Goal: Information Seeking & Learning: Learn about a topic

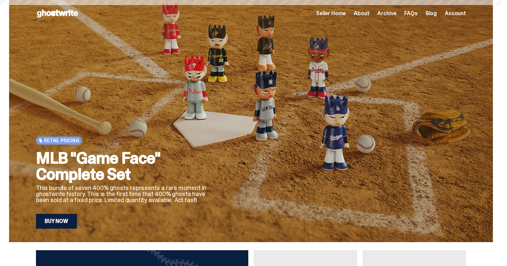
scroll to position [168, 0]
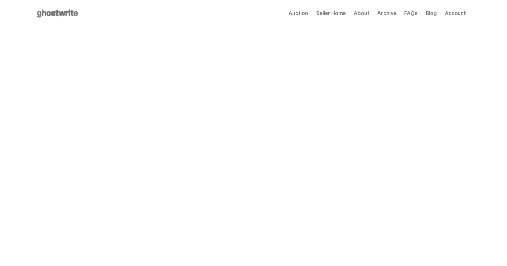
scroll to position [168, 0]
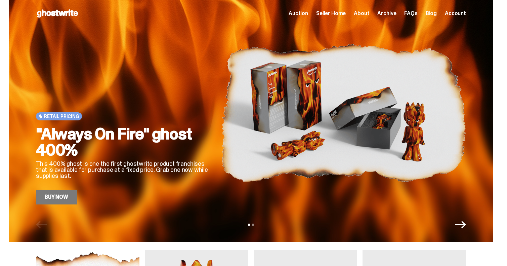
click at [464, 225] on icon "Next" at bounding box center [460, 224] width 11 height 11
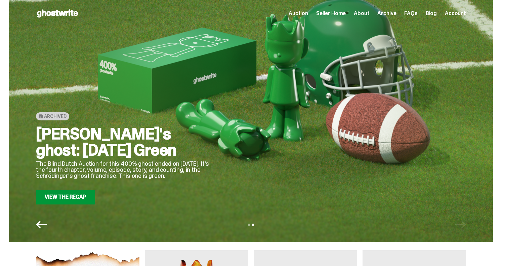
click at [338, 13] on span "Seller Home" at bounding box center [331, 13] width 30 height 5
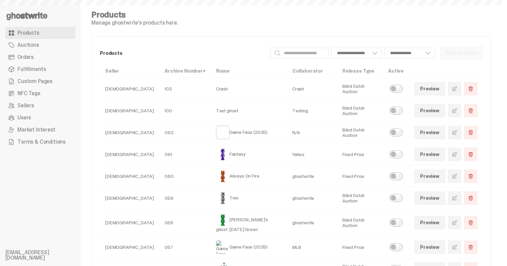
select select
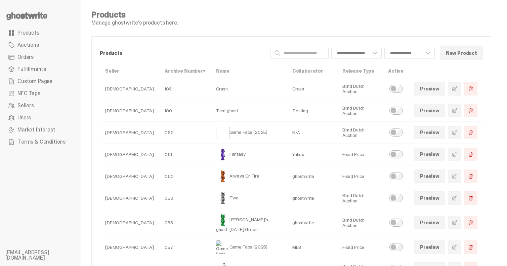
select select
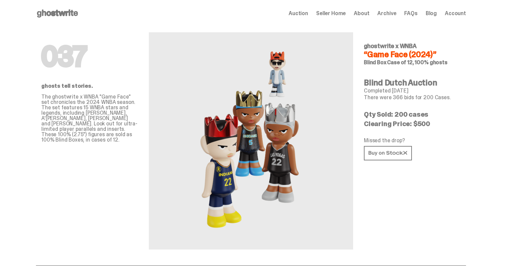
click at [52, 9] on icon at bounding box center [57, 13] width 43 height 11
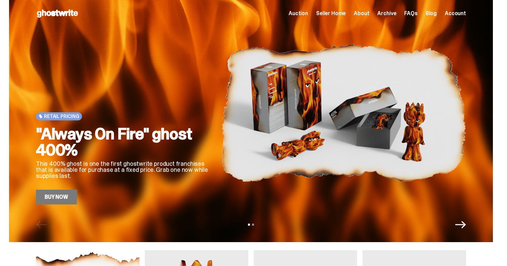
click at [338, 12] on span "Seller Home" at bounding box center [331, 13] width 30 height 5
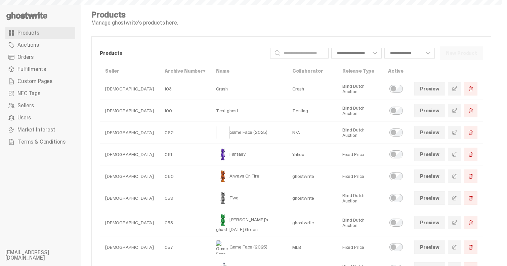
select select
click at [39, 82] on span "Custom Pages" at bounding box center [34, 81] width 35 height 5
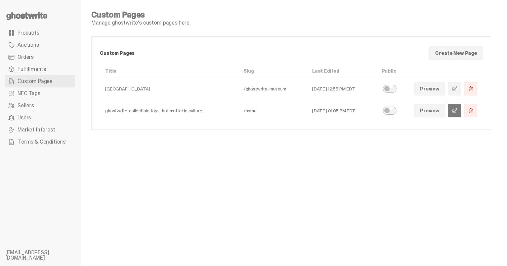
click at [457, 109] on span at bounding box center [454, 110] width 5 height 5
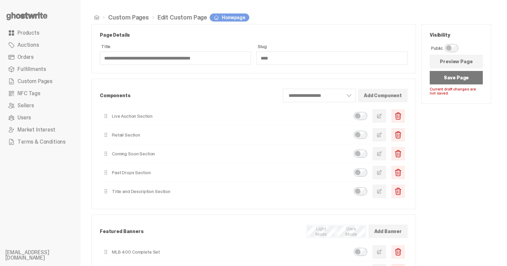
click at [450, 79] on button "Save Page" at bounding box center [456, 77] width 53 height 13
click at [39, 130] on span "Market Interest" at bounding box center [36, 129] width 38 height 5
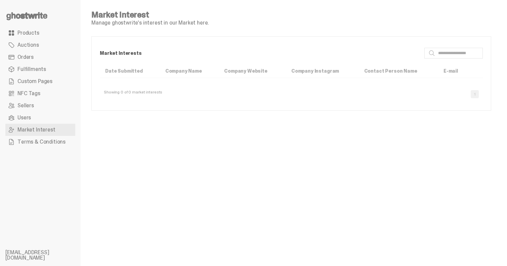
drag, startPoint x: 115, startPoint y: 22, endPoint x: 188, endPoint y: 22, distance: 72.9
click at [188, 22] on p "Manage ghostwrite's interest in our Market here." at bounding box center [149, 22] width 117 height 5
drag, startPoint x: 186, startPoint y: 22, endPoint x: 122, endPoint y: 22, distance: 64.5
click at [122, 22] on p "Manage ghostwrite's interest in our Market here." at bounding box center [149, 22] width 117 height 5
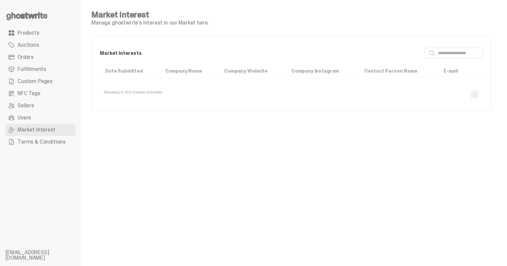
click at [122, 22] on p "Manage ghostwrite's interest in our Market here." at bounding box center [149, 22] width 117 height 5
click at [26, 114] on link "Users" at bounding box center [40, 118] width 70 height 12
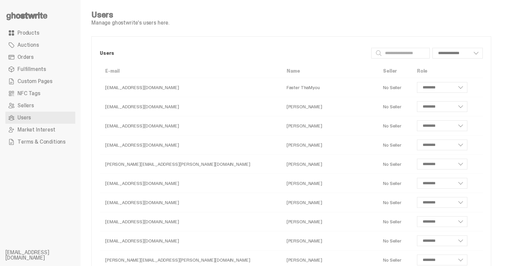
click at [27, 101] on link "Sellers" at bounding box center [40, 105] width 70 height 12
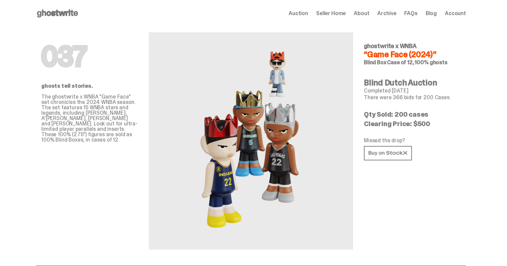
click at [57, 17] on icon at bounding box center [57, 13] width 43 height 11
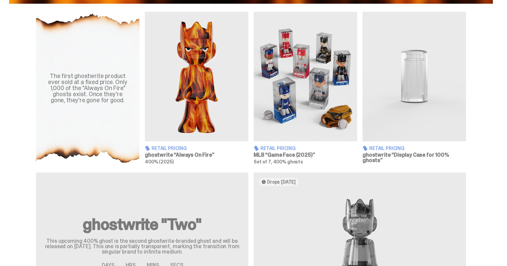
scroll to position [337, 0]
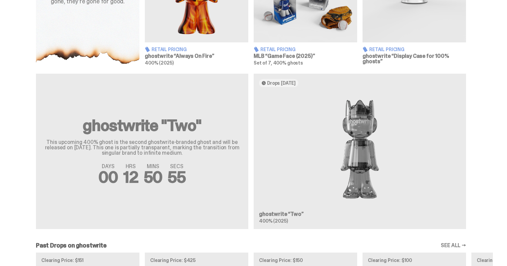
click at [331, 135] on div "ghostwrite "Two" This upcoming 400% ghost is the second ghostwrite-branded ghos…" at bounding box center [251, 154] width 484 height 161
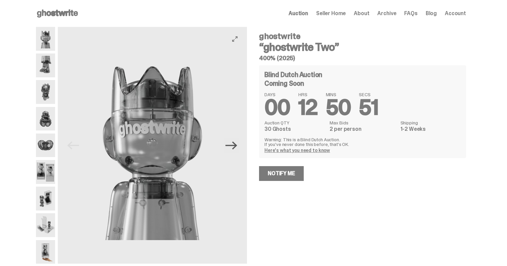
click at [235, 150] on icon "Next" at bounding box center [232, 145] width 12 height 12
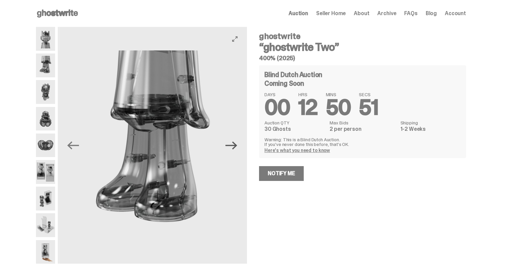
click at [235, 150] on icon "Next" at bounding box center [232, 145] width 12 height 12
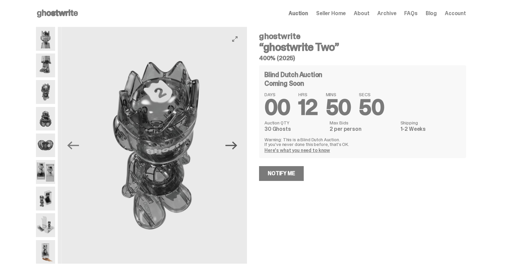
click at [235, 150] on icon "Next" at bounding box center [232, 145] width 12 height 12
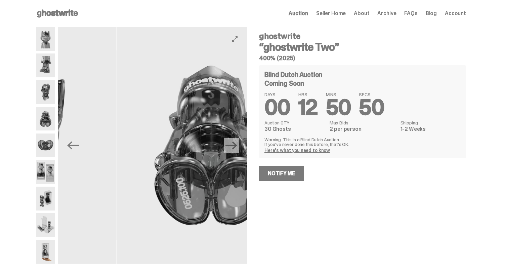
click at [235, 150] on icon "Next" at bounding box center [232, 145] width 12 height 12
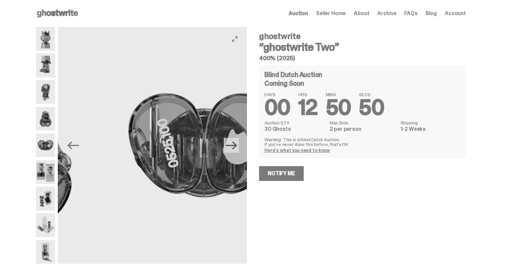
click at [235, 150] on icon "Next" at bounding box center [232, 145] width 12 height 12
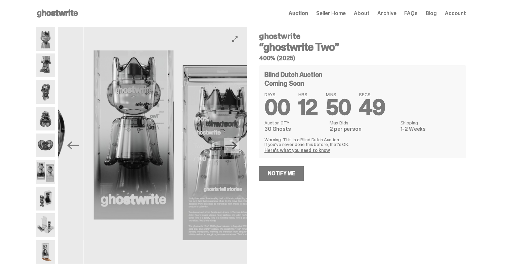
click at [235, 150] on icon "Next" at bounding box center [232, 145] width 12 height 12
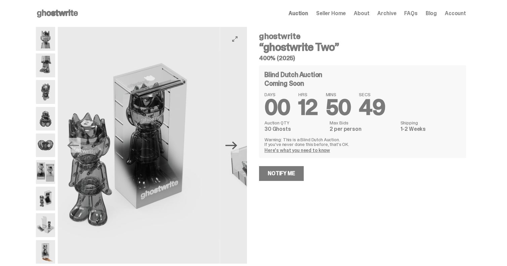
click at [235, 150] on icon "Next" at bounding box center [232, 145] width 12 height 12
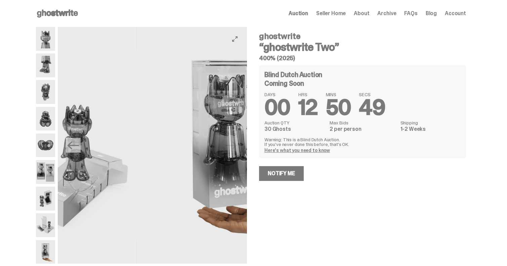
click at [235, 150] on img at bounding box center [229, 145] width 189 height 237
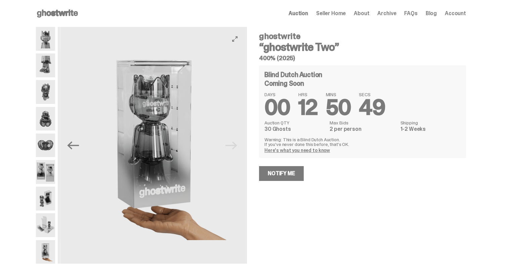
click at [235, 150] on img at bounding box center [154, 145] width 189 height 237
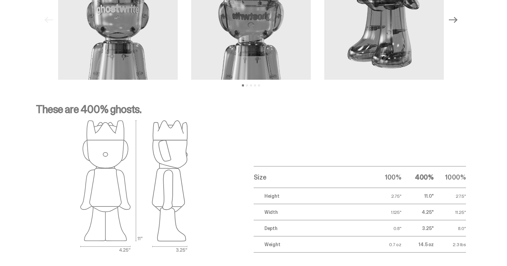
scroll to position [620, 0]
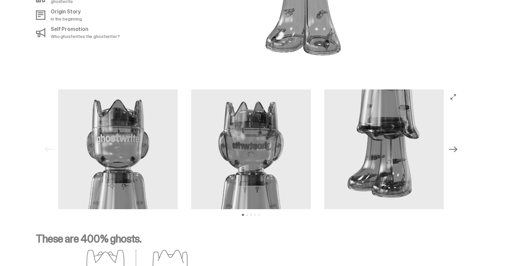
click at [458, 145] on icon "Next" at bounding box center [453, 149] width 9 height 9
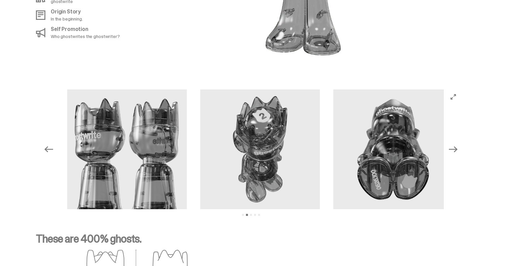
click at [458, 145] on icon "Next" at bounding box center [453, 149] width 9 height 9
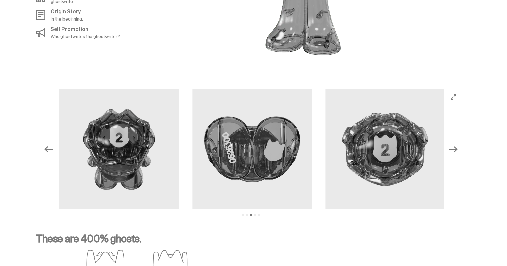
click at [458, 145] on icon "Next" at bounding box center [453, 149] width 9 height 9
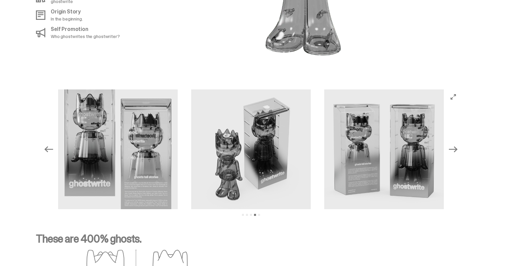
click at [458, 145] on icon "Next" at bounding box center [453, 149] width 9 height 9
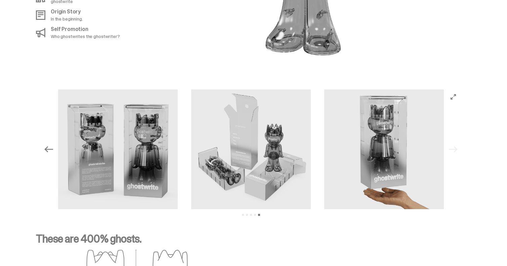
click at [459, 139] on div "Previous Next View slide 1 View slide 2 View slide 3 View slide 4 View slide 5" at bounding box center [250, 149] width 419 height 120
click at [47, 145] on icon "Previous" at bounding box center [48, 149] width 9 height 9
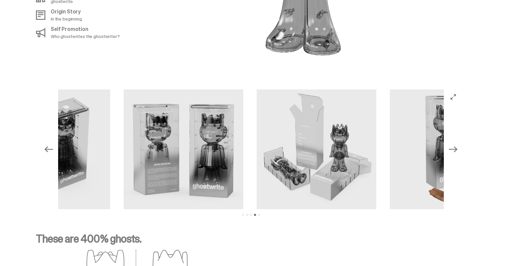
click at [47, 145] on icon "Previous" at bounding box center [48, 149] width 9 height 9
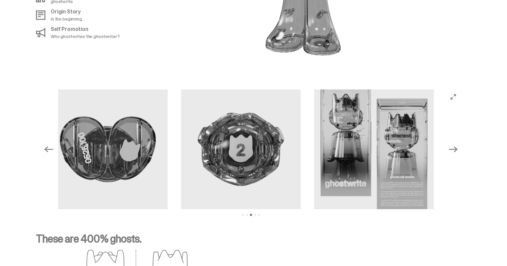
click at [47, 145] on icon "Previous" at bounding box center [48, 149] width 9 height 9
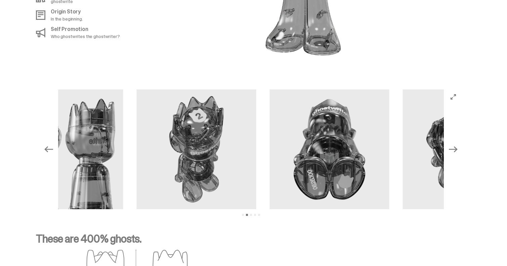
click at [47, 145] on icon "Previous" at bounding box center [48, 149] width 9 height 9
click at [47, 141] on div "Previous Next View slide 1 View slide 2 View slide 3 View slide 4 View slide 5" at bounding box center [250, 149] width 419 height 120
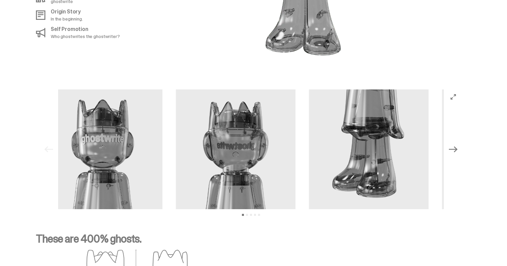
click at [47, 141] on div "Previous Next View slide 1 View slide 2 View slide 3 View slide 4 View slide 5" at bounding box center [250, 149] width 419 height 120
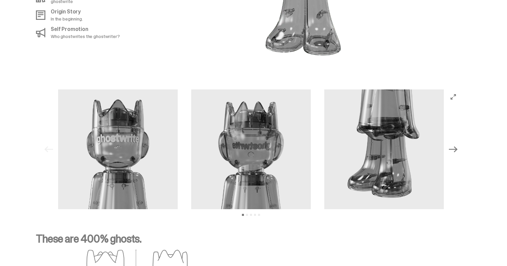
click at [458, 145] on icon "Next" at bounding box center [453, 149] width 9 height 9
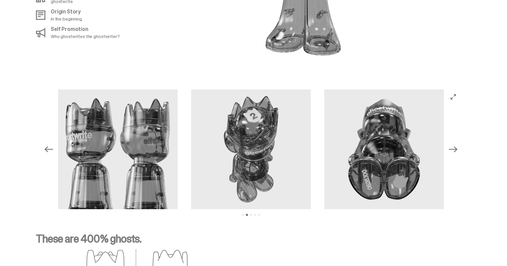
click at [458, 145] on icon "Next" at bounding box center [453, 149] width 9 height 9
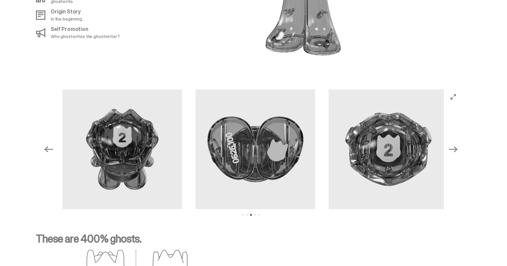
click at [458, 145] on icon "Next" at bounding box center [453, 149] width 9 height 9
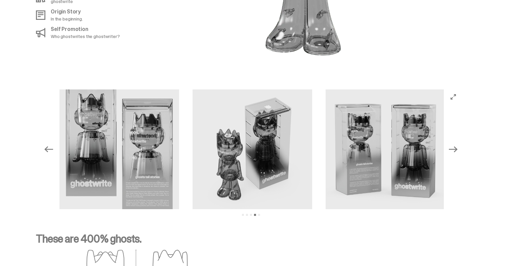
click at [458, 145] on icon "Next" at bounding box center [453, 149] width 9 height 9
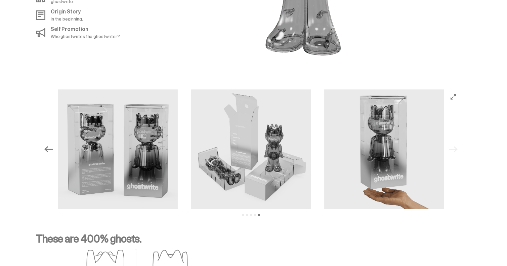
click at [458, 145] on div "Previous Next View slide 1 View slide 2 View slide 3 View slide 4 View slide 5" at bounding box center [250, 149] width 419 height 120
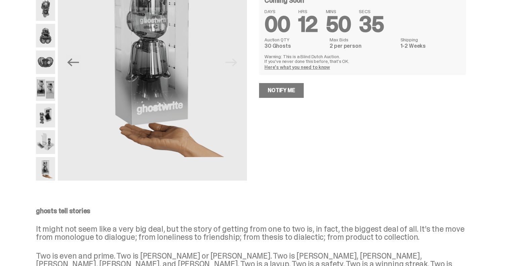
scroll to position [0, 0]
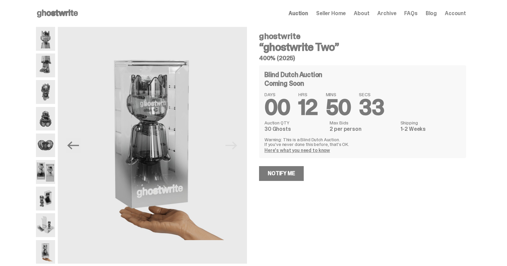
click at [49, 45] on img at bounding box center [45, 39] width 19 height 24
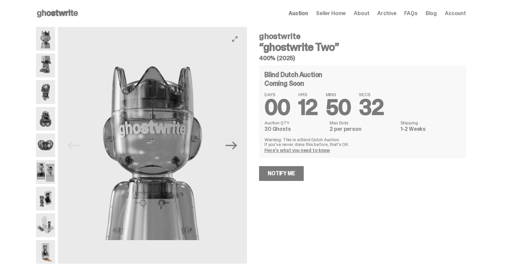
scroll to position [22, 0]
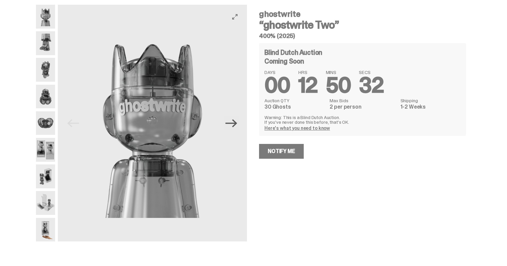
click at [235, 118] on icon "Next" at bounding box center [232, 123] width 12 height 12
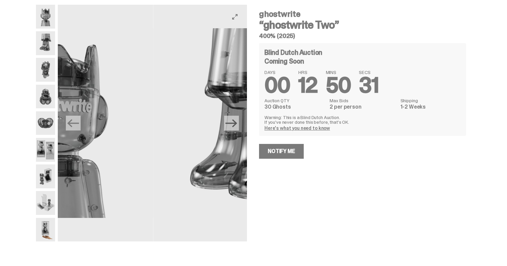
click at [235, 118] on icon "Next" at bounding box center [232, 123] width 12 height 12
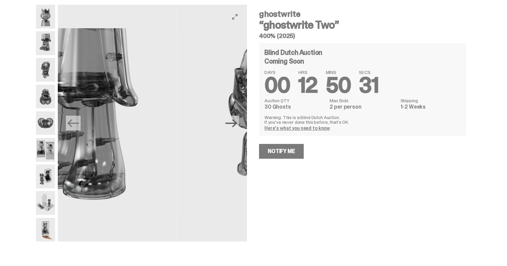
click at [235, 118] on icon "Next" at bounding box center [232, 123] width 12 height 12
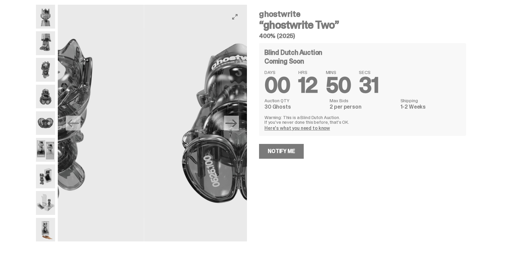
click at [235, 118] on icon "Next" at bounding box center [232, 123] width 12 height 12
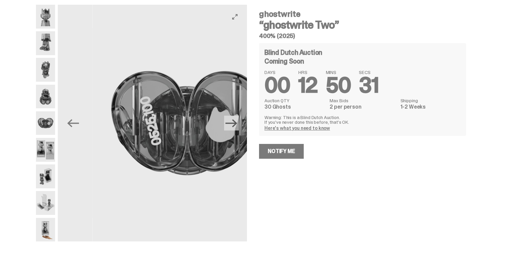
click at [235, 118] on icon "Next" at bounding box center [232, 123] width 12 height 12
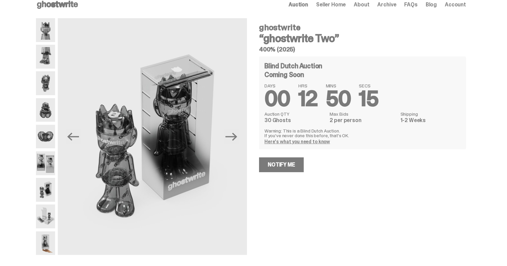
scroll to position [0, 0]
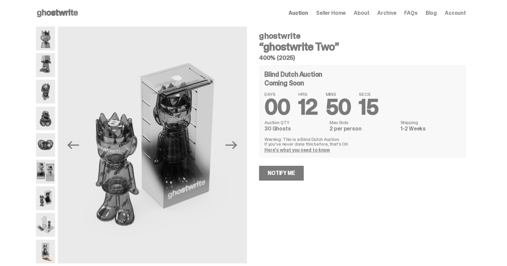
click at [49, 226] on img at bounding box center [45, 225] width 19 height 24
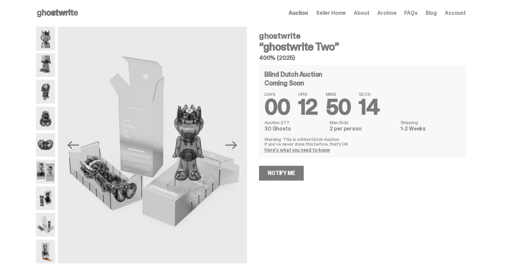
click at [43, 99] on img at bounding box center [45, 92] width 19 height 24
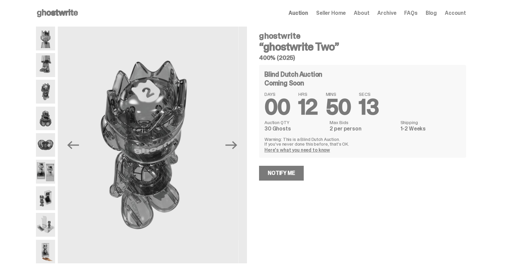
click at [46, 36] on img at bounding box center [45, 39] width 19 height 24
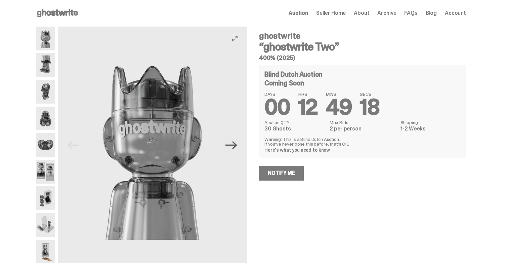
click at [237, 147] on icon "Next" at bounding box center [232, 145] width 12 height 12
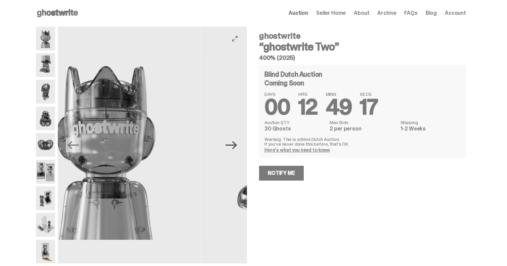
click at [237, 147] on icon "Next" at bounding box center [232, 145] width 12 height 12
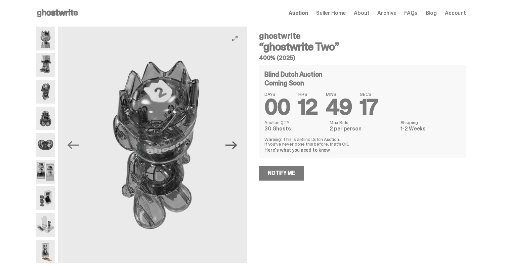
click at [237, 147] on icon "Next" at bounding box center [232, 145] width 12 height 12
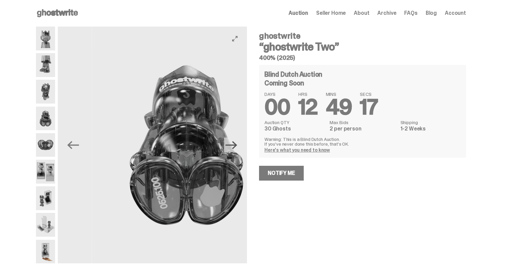
click at [237, 147] on icon "Next" at bounding box center [232, 145] width 12 height 12
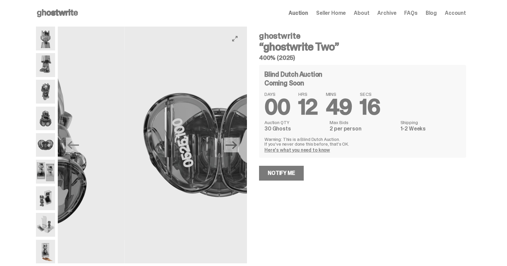
click at [237, 147] on icon "Next" at bounding box center [232, 145] width 12 height 12
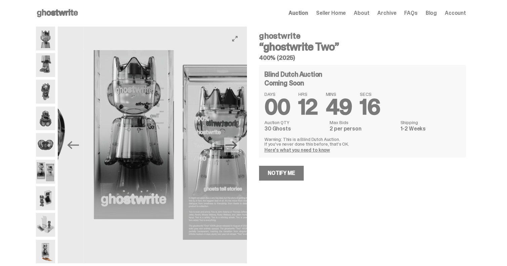
click at [237, 147] on icon "Next" at bounding box center [232, 145] width 12 height 12
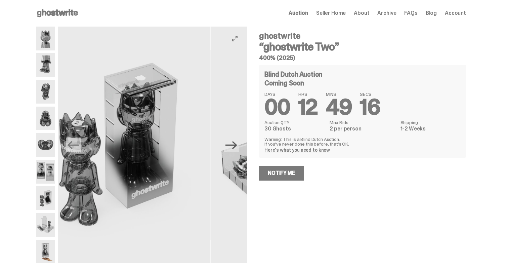
click at [237, 147] on icon "Next" at bounding box center [232, 145] width 12 height 12
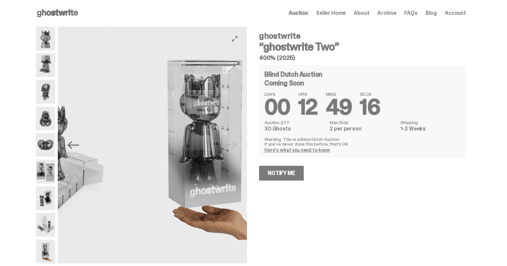
click at [239, 147] on img at bounding box center [205, 145] width 189 height 237
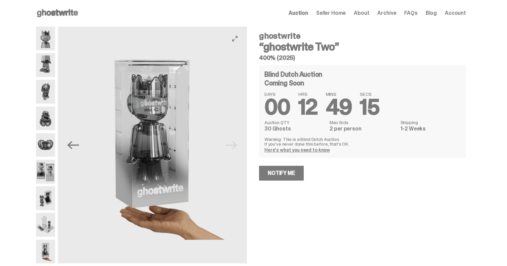
click at [239, 147] on img at bounding box center [152, 145] width 189 height 237
drag, startPoint x: 275, startPoint y: 128, endPoint x: 298, endPoint y: 129, distance: 23.5
click at [298, 129] on dd "30 Ghosts" at bounding box center [295, 128] width 61 height 5
click at [297, 129] on dd "30 Ghosts" at bounding box center [295, 128] width 61 height 5
drag, startPoint x: 276, startPoint y: 128, endPoint x: 297, endPoint y: 128, distance: 21.5
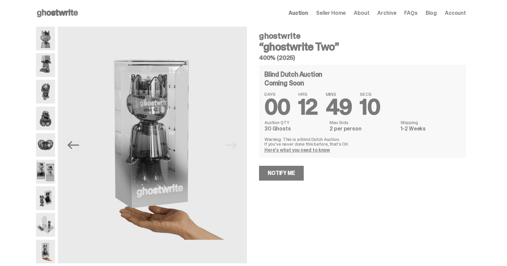
click at [297, 128] on dd "30 Ghosts" at bounding box center [295, 128] width 61 height 5
click at [315, 146] on p "Warning: This is a Blind Dutch Auction. If you’ve never done this before, that’…" at bounding box center [363, 141] width 196 height 9
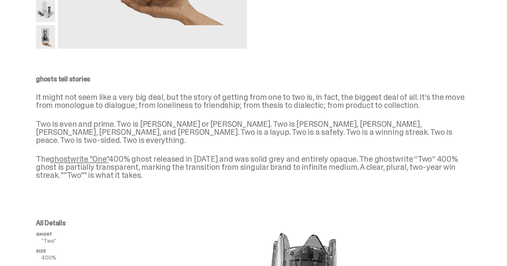
scroll to position [219, 0]
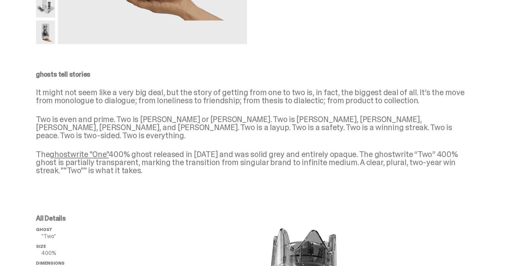
click at [84, 149] on link "ghostwrite "One"" at bounding box center [79, 154] width 59 height 10
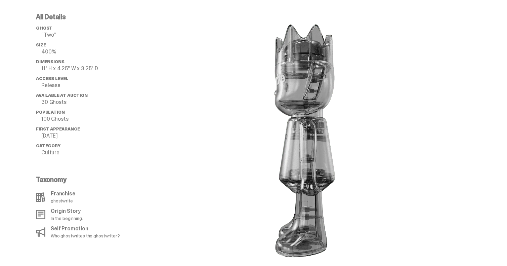
scroll to position [425, 0]
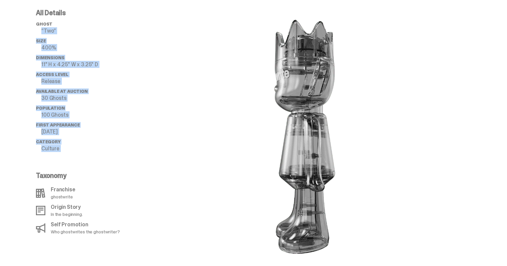
drag, startPoint x: 42, startPoint y: 20, endPoint x: 70, endPoint y: 149, distance: 132.3
click at [70, 149] on div "All Details ghost “Two” Size 400% Dimensions 11" H x 4.25" W x 3.25" D Access L…" at bounding box center [90, 134] width 108 height 251
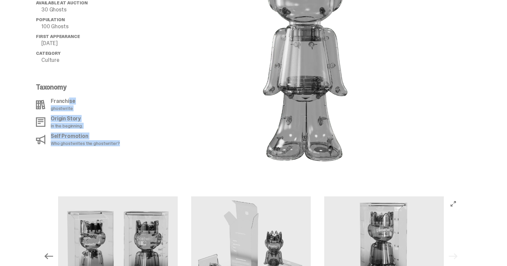
drag, startPoint x: 71, startPoint y: 95, endPoint x: 74, endPoint y: 172, distance: 77.1
click at [75, 172] on div "All Details ghost “Two” Size 400% Dimensions 11" H x 4.25" W x 3.25" D Access L…" at bounding box center [251, 46] width 502 height 283
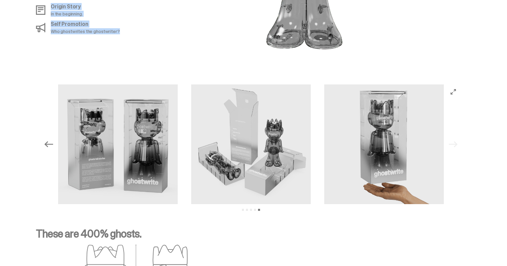
scroll to position [626, 0]
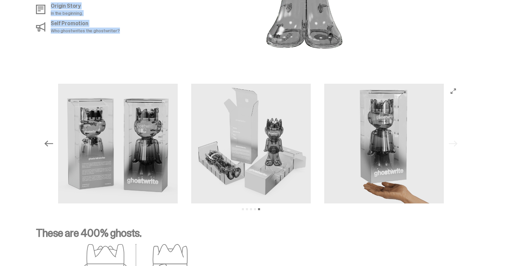
click at [52, 136] on button "Previous" at bounding box center [48, 143] width 15 height 15
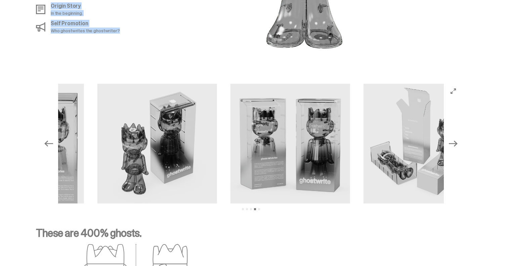
click at [52, 136] on button "Previous" at bounding box center [48, 143] width 15 height 15
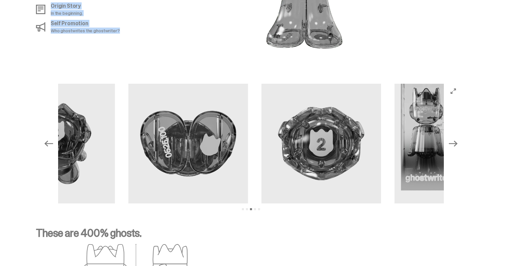
click at [52, 136] on button "Previous" at bounding box center [48, 143] width 15 height 15
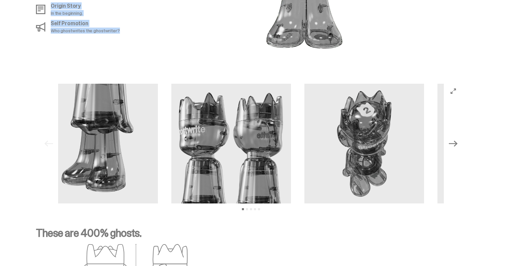
click at [52, 130] on div "Previous Next View slide 1 View slide 2 View slide 3 View slide 4 View slide 5" at bounding box center [250, 144] width 419 height 120
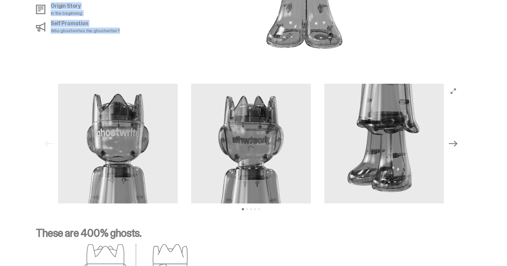
click at [458, 139] on icon "Next" at bounding box center [453, 143] width 9 height 9
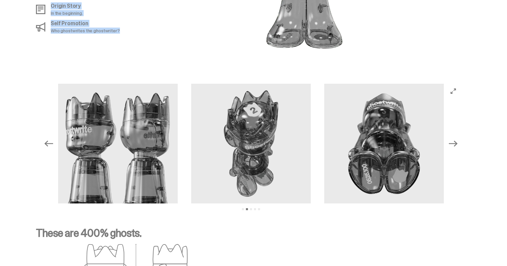
click at [458, 139] on icon "Next" at bounding box center [453, 143] width 9 height 9
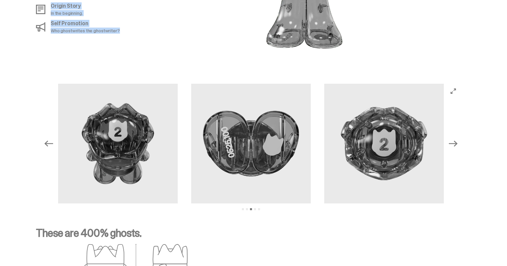
click at [56, 136] on button "Previous" at bounding box center [48, 143] width 15 height 15
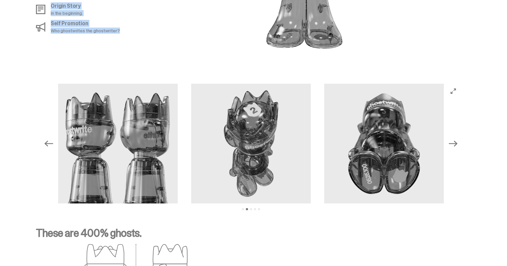
click at [458, 139] on icon "Next" at bounding box center [453, 143] width 9 height 9
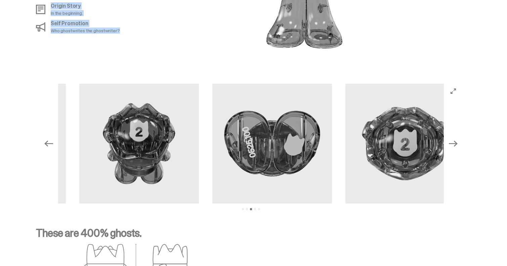
click at [458, 139] on icon "Next" at bounding box center [453, 143] width 9 height 9
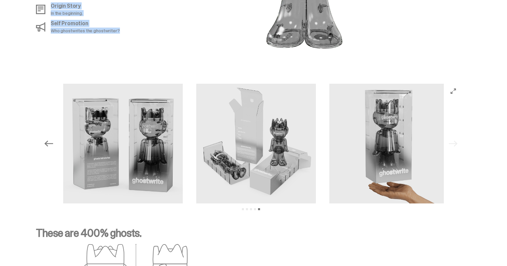
click at [460, 134] on div "Previous Next View slide 1 View slide 2 View slide 3 View slide 4 View slide 5" at bounding box center [250, 144] width 419 height 120
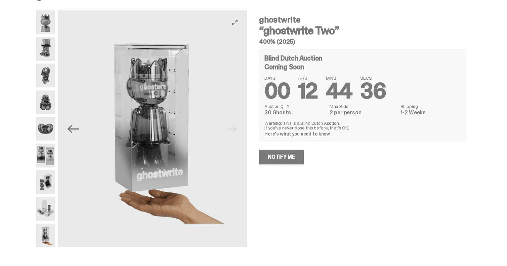
scroll to position [17, 0]
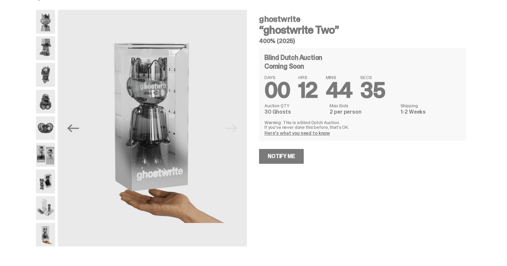
click at [54, 226] on img at bounding box center [45, 235] width 19 height 24
click at [49, 13] on img at bounding box center [45, 22] width 19 height 24
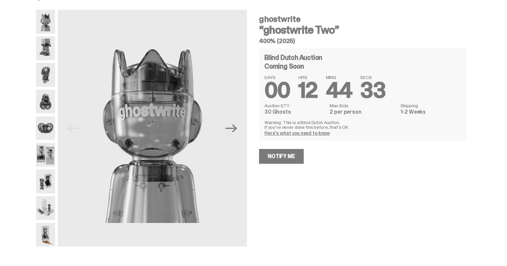
click at [47, 45] on img at bounding box center [45, 48] width 19 height 24
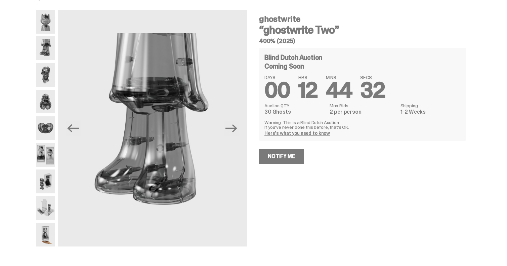
click at [47, 63] on img at bounding box center [45, 75] width 19 height 24
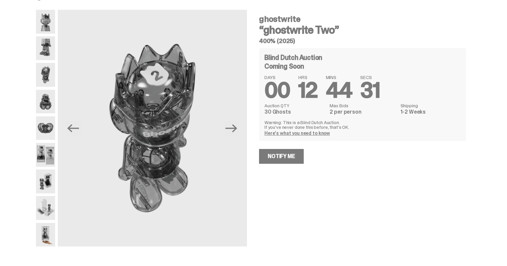
click at [49, 92] on img at bounding box center [45, 102] width 19 height 24
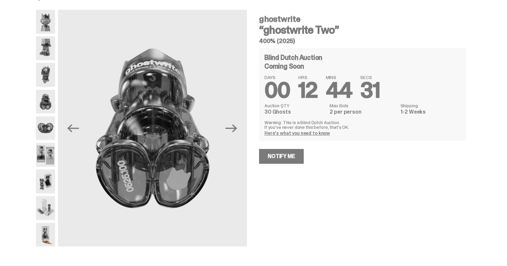
click at [47, 129] on img at bounding box center [45, 128] width 19 height 24
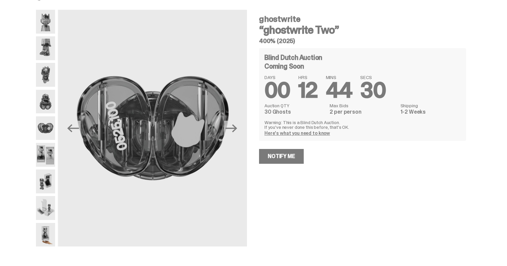
scroll to position [17, 0]
click at [48, 151] on img at bounding box center [45, 155] width 19 height 24
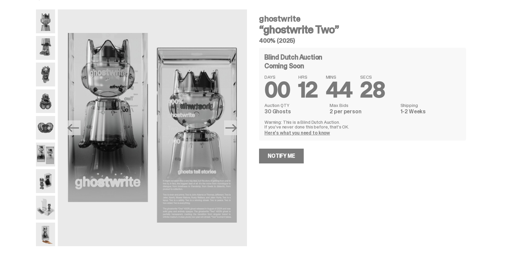
click at [47, 98] on img at bounding box center [45, 101] width 19 height 24
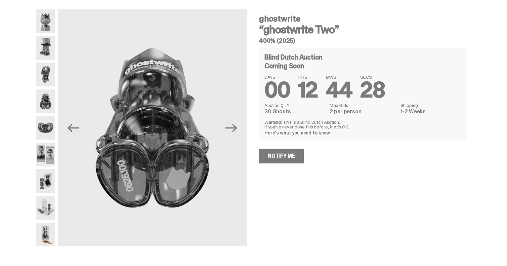
click at [49, 132] on img at bounding box center [45, 128] width 19 height 24
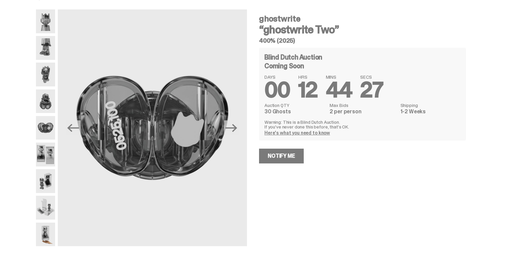
click at [49, 74] on img at bounding box center [45, 75] width 19 height 24
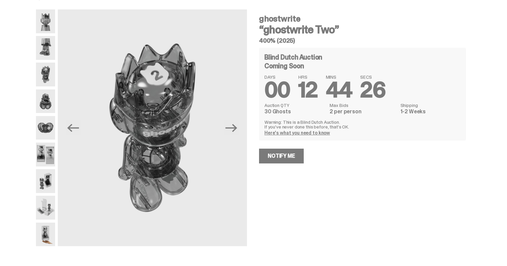
click at [49, 133] on img at bounding box center [45, 128] width 19 height 24
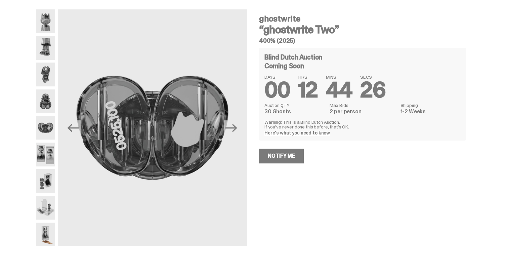
click at [50, 147] on img at bounding box center [45, 155] width 19 height 24
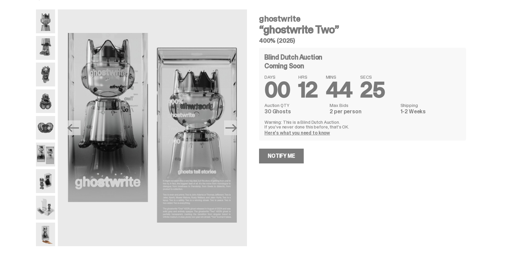
click at [49, 180] on img at bounding box center [45, 181] width 19 height 24
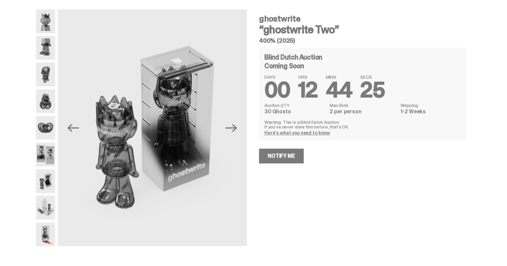
click at [49, 210] on img at bounding box center [45, 208] width 19 height 24
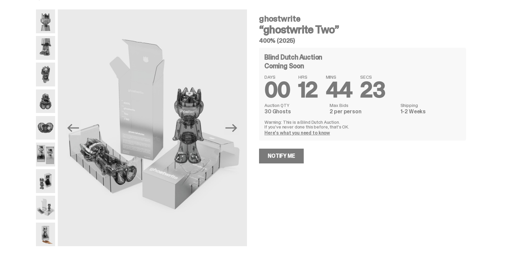
click at [49, 231] on img at bounding box center [45, 234] width 19 height 24
